Goal: Task Accomplishment & Management: Manage account settings

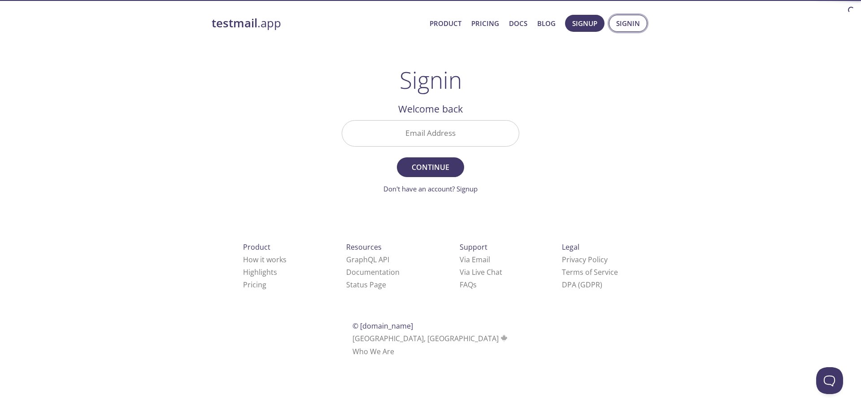
click at [616, 28] on button "Signin" at bounding box center [628, 23] width 38 height 17
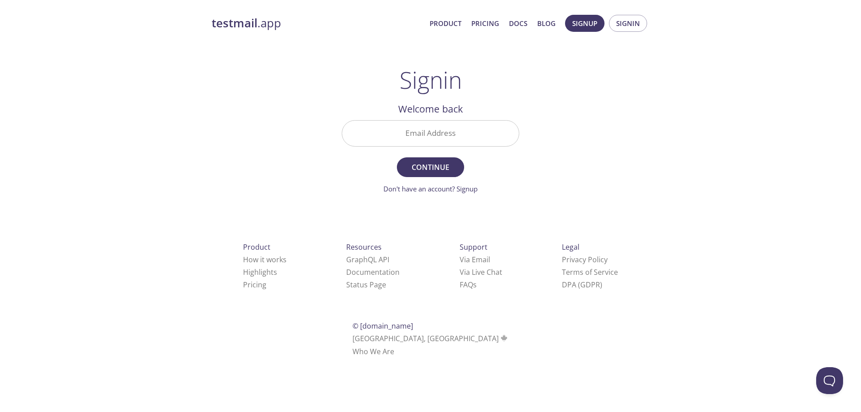
click at [427, 121] on input "Email Address" at bounding box center [430, 134] width 177 height 26
drag, startPoint x: 529, startPoint y: 126, endPoint x: 520, endPoint y: 129, distance: 10.2
click at [529, 126] on main "Signin Welcome back Email Address Continue Don't have an account? Signup Check …" at bounding box center [430, 130] width 199 height 128
click at [456, 146] on input "Email Address" at bounding box center [430, 134] width 177 height 26
type input "[EMAIL_ADDRESS][DOMAIN_NAME]"
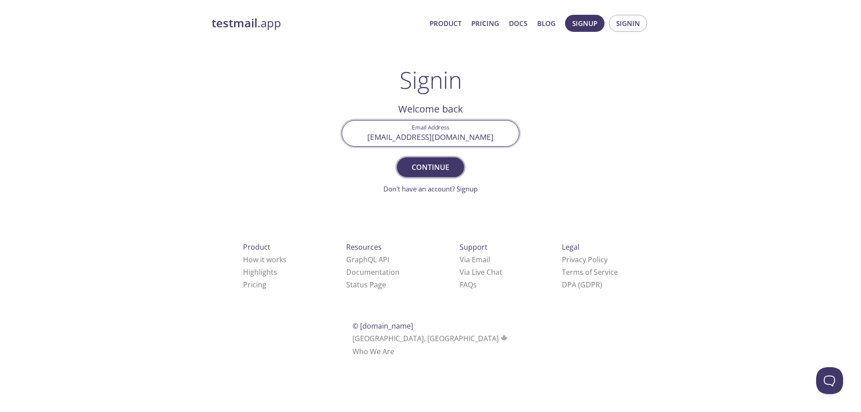
click at [427, 174] on button "Continue" at bounding box center [430, 167] width 67 height 20
click at [445, 141] on input "Signin Security Code" at bounding box center [430, 134] width 177 height 26
click at [603, 105] on div "testmail .app Product Pricing Docs Blog Signup Signin Signin Welcome back Email…" at bounding box center [430, 196] width 459 height 374
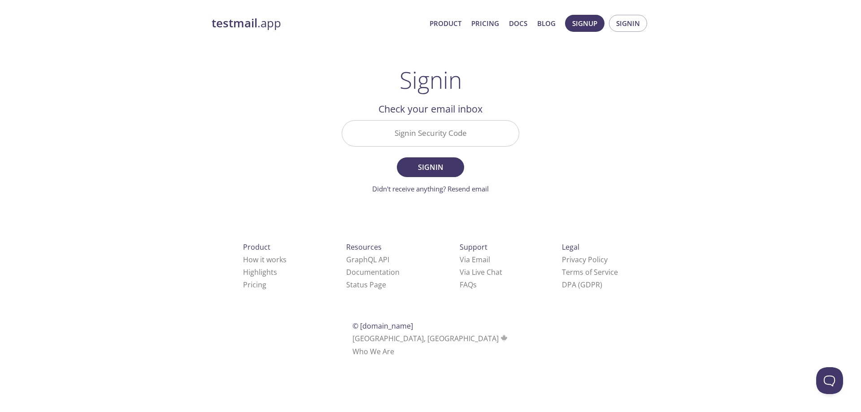
click at [409, 133] on input "Signin Security Code" at bounding box center [430, 134] width 177 height 26
paste input "H4HJ6W2"
type input "H4HJ6W2"
click at [428, 164] on span "Signin" at bounding box center [431, 167] width 48 height 13
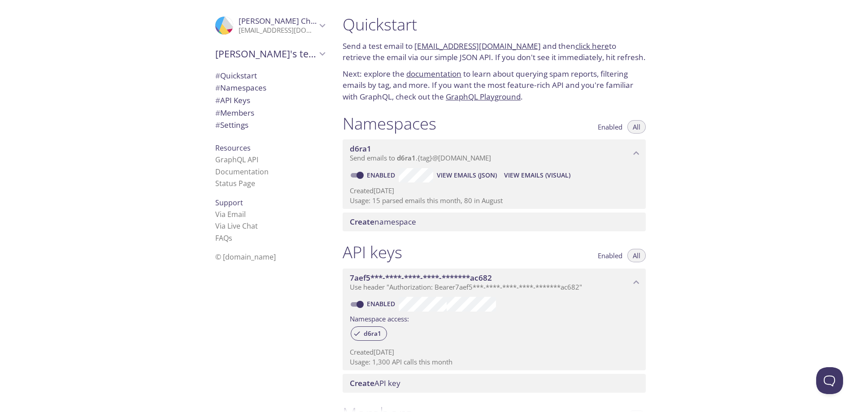
click at [447, 177] on span "View Emails (JSON)" at bounding box center [467, 175] width 60 height 11
